Goal: Navigation & Orientation: Go to known website

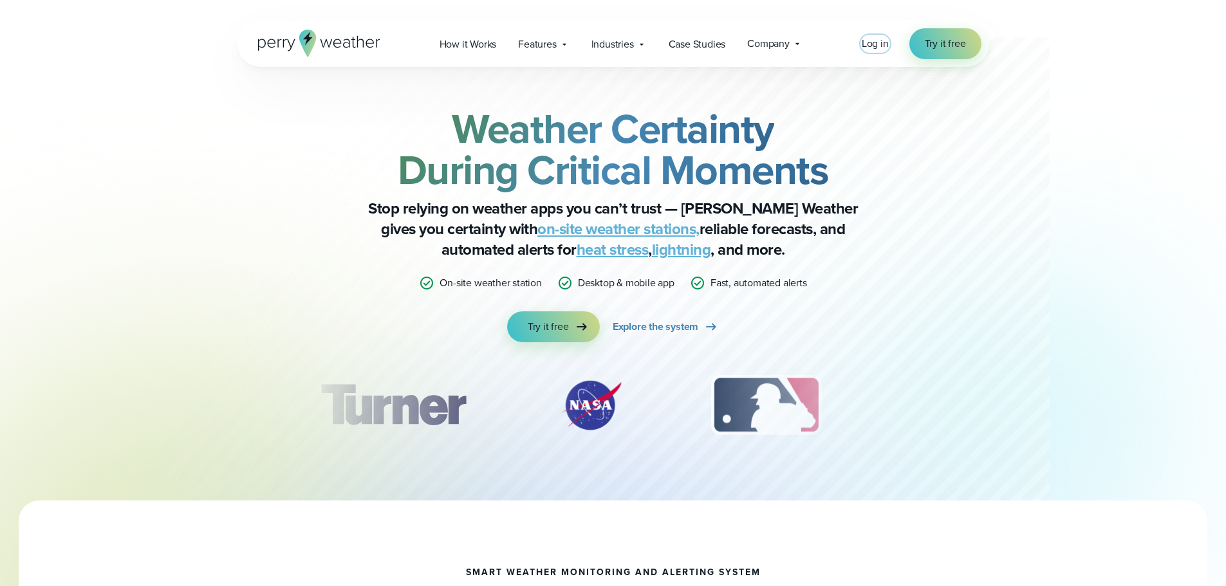
click at [869, 42] on span "Log in" at bounding box center [875, 43] width 27 height 15
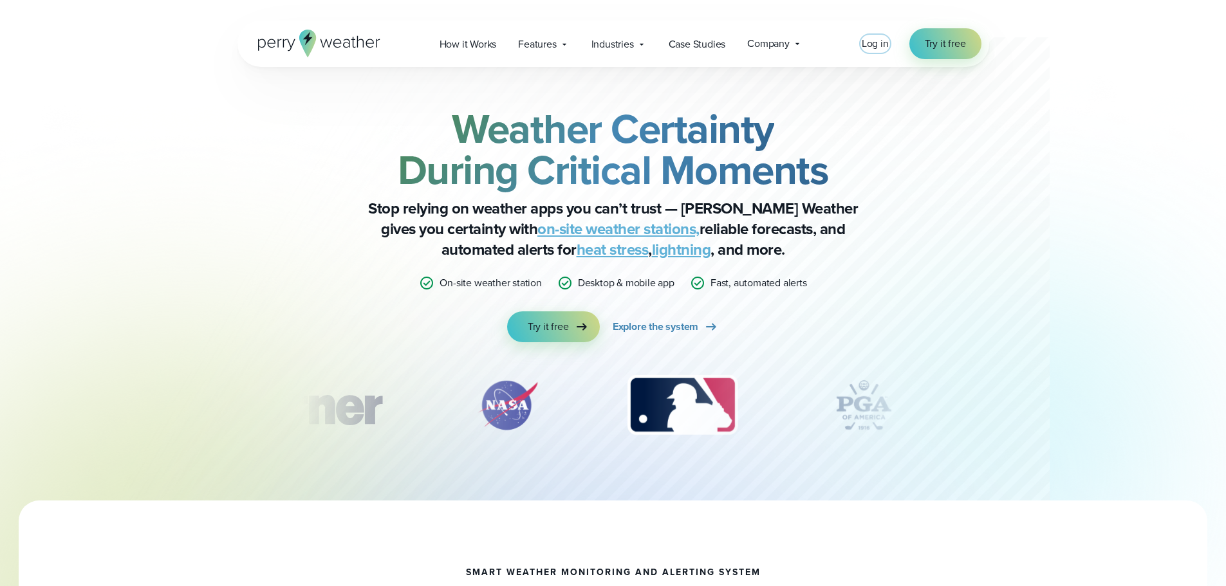
click at [876, 42] on span "Log in" at bounding box center [875, 43] width 27 height 15
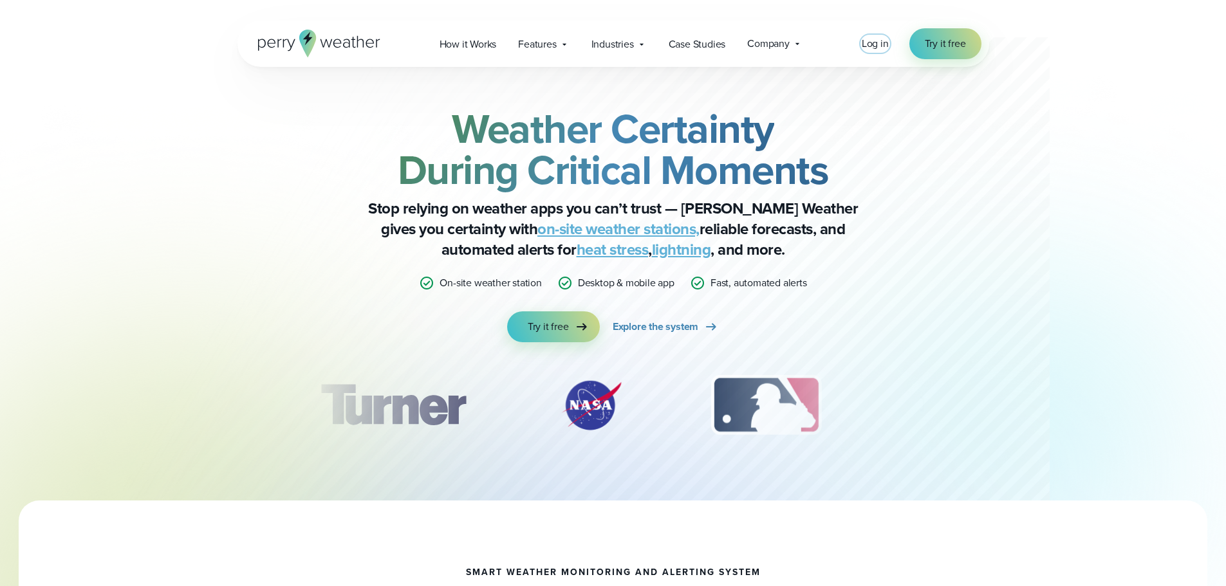
click at [877, 44] on span "Log in" at bounding box center [875, 43] width 27 height 15
